Goal: Task Accomplishment & Management: Manage account settings

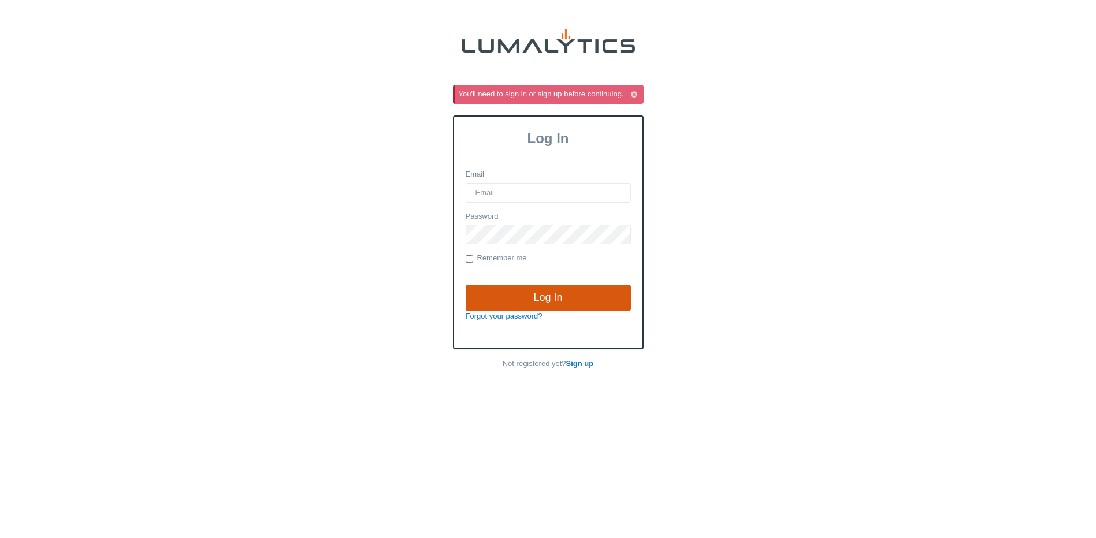
type input "[EMAIL_ADDRESS][DOMAIN_NAME]"
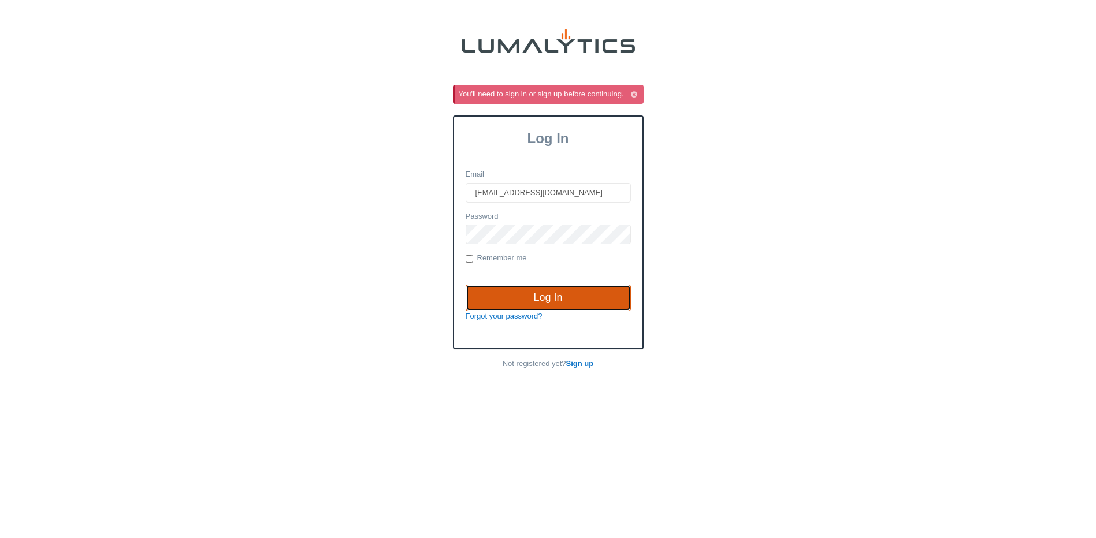
click at [521, 292] on input "Log In" at bounding box center [547, 298] width 165 height 27
